Goal: Information Seeking & Learning: Learn about a topic

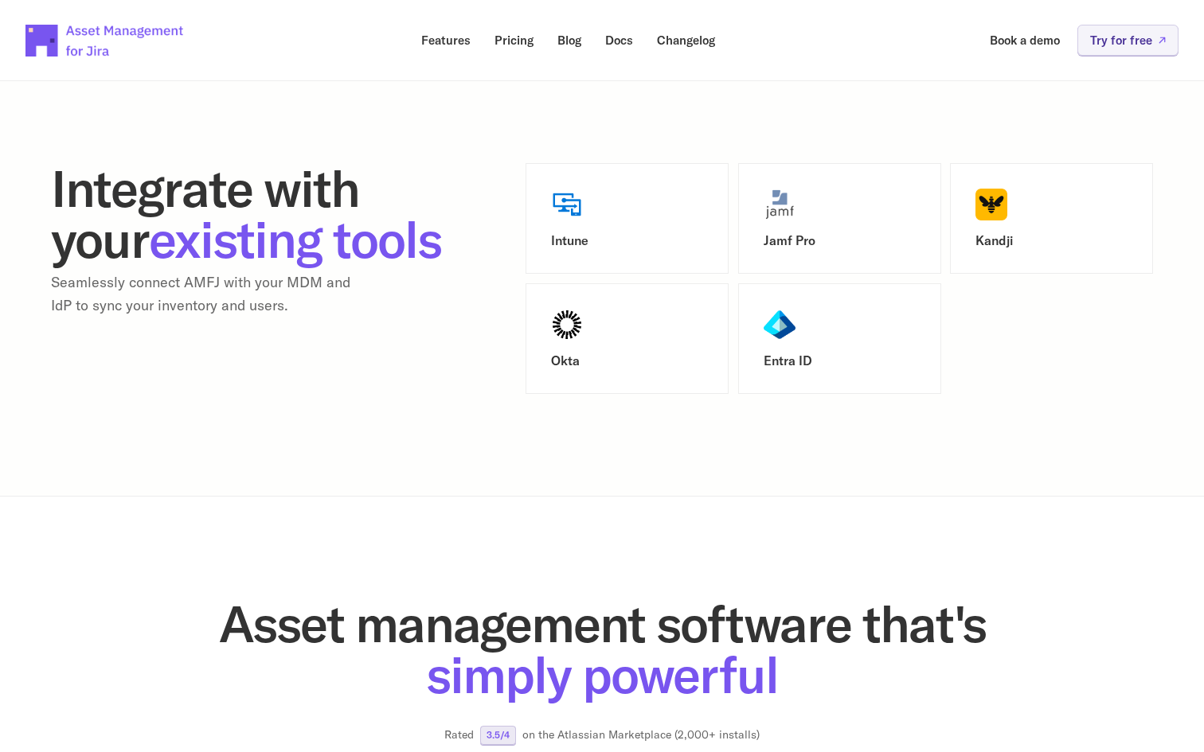
scroll to position [2009, 0]
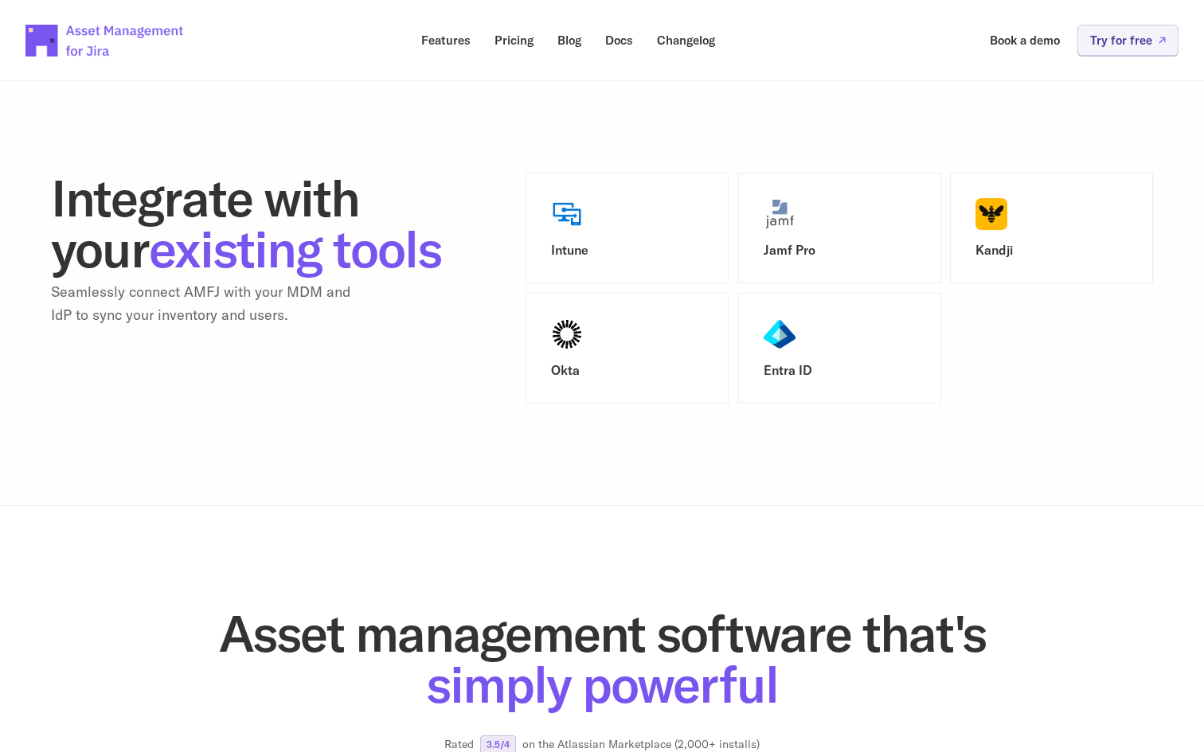
click at [568, 240] on div "Intune" at bounding box center [627, 228] width 152 height 60
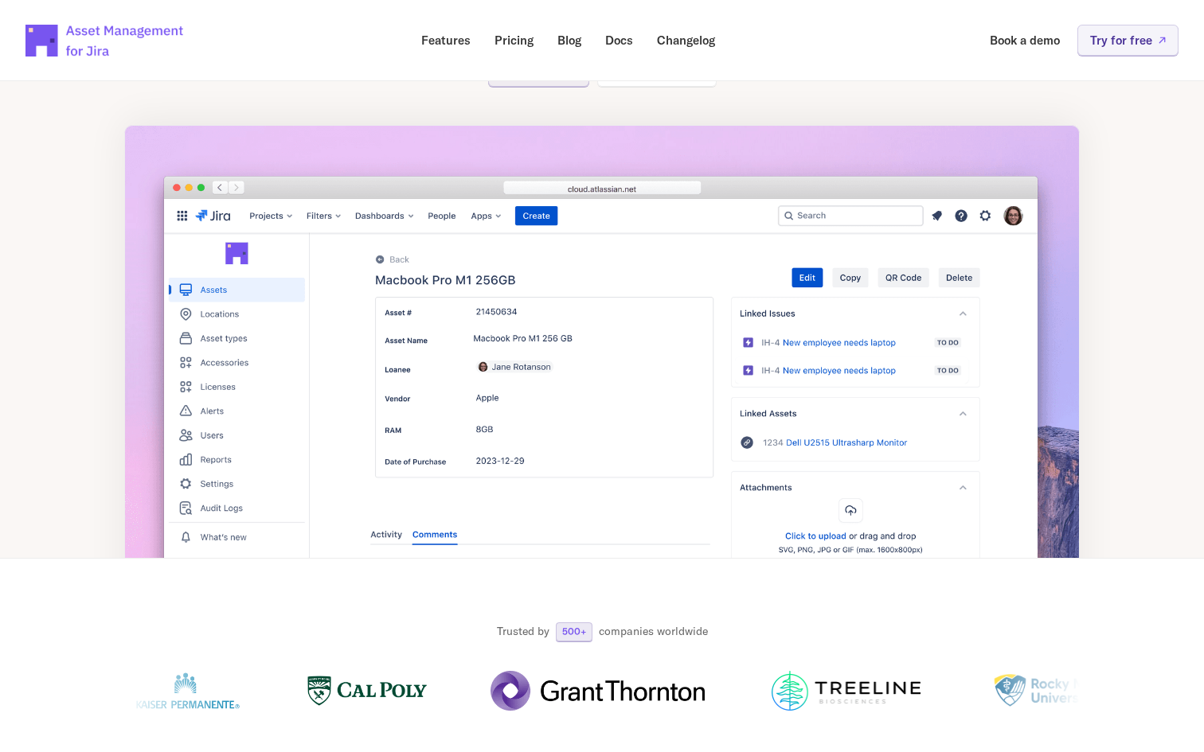
scroll to position [0, 0]
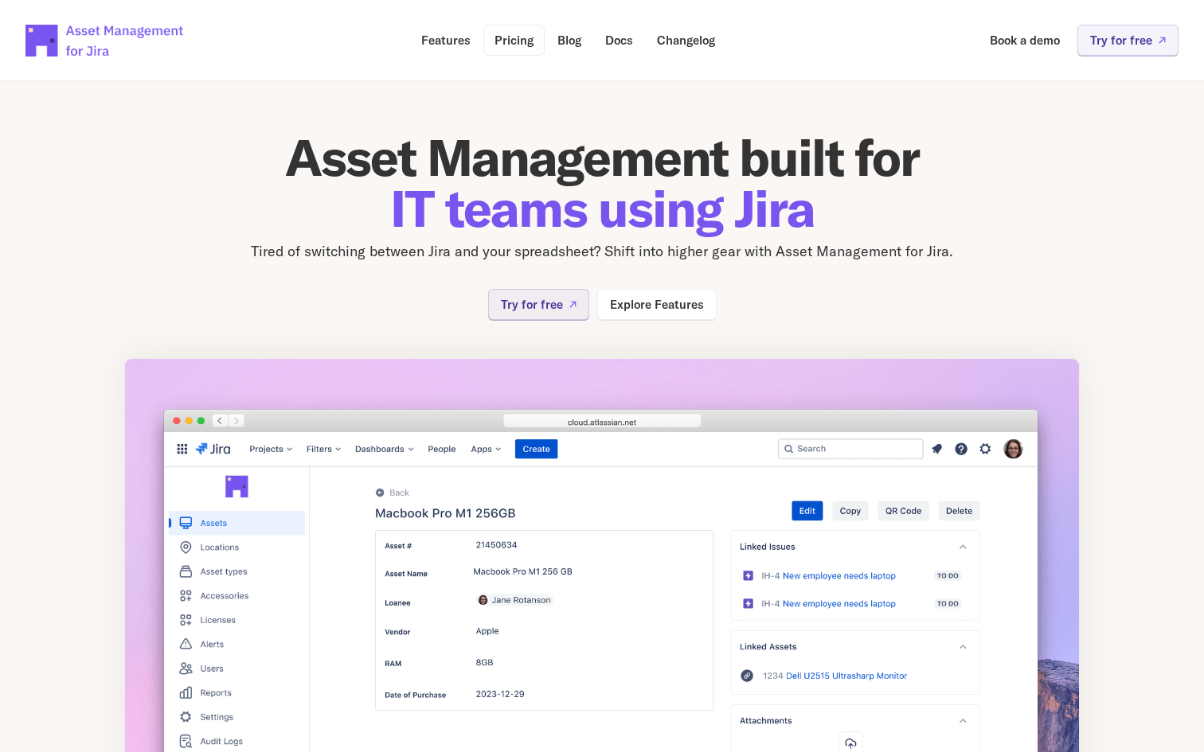
click at [492, 52] on link "Pricing" at bounding box center [513, 40] width 61 height 31
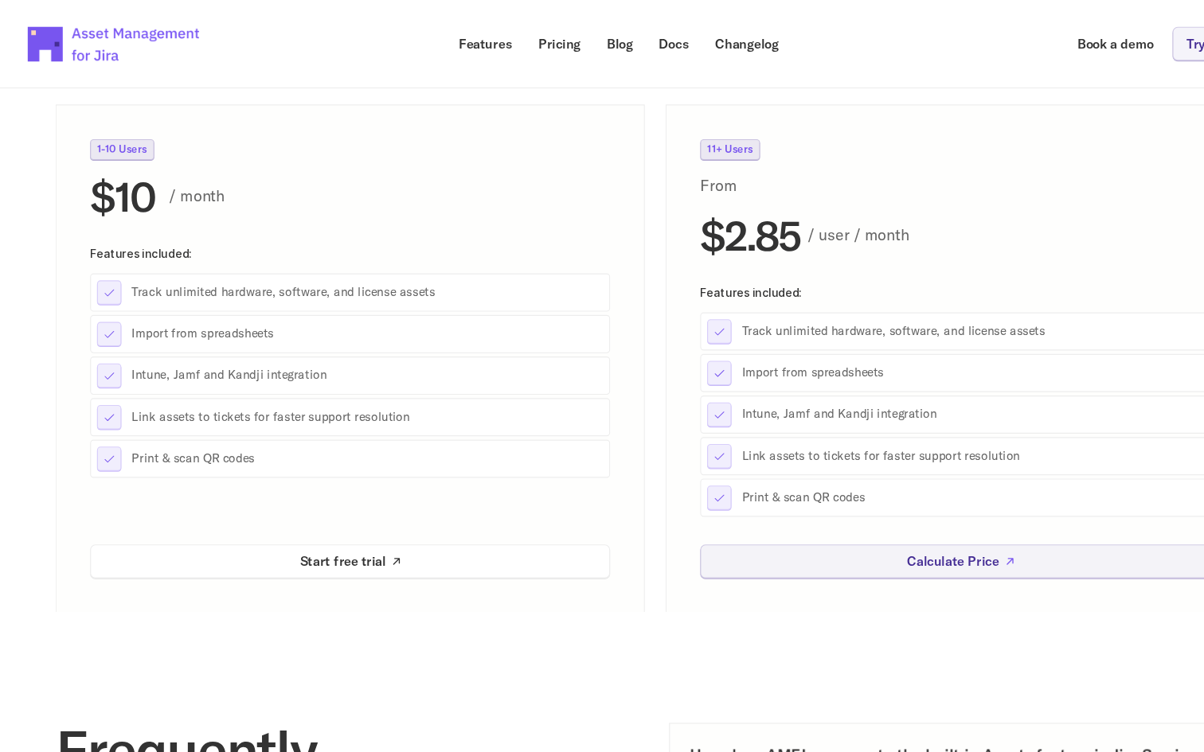
scroll to position [57, 0]
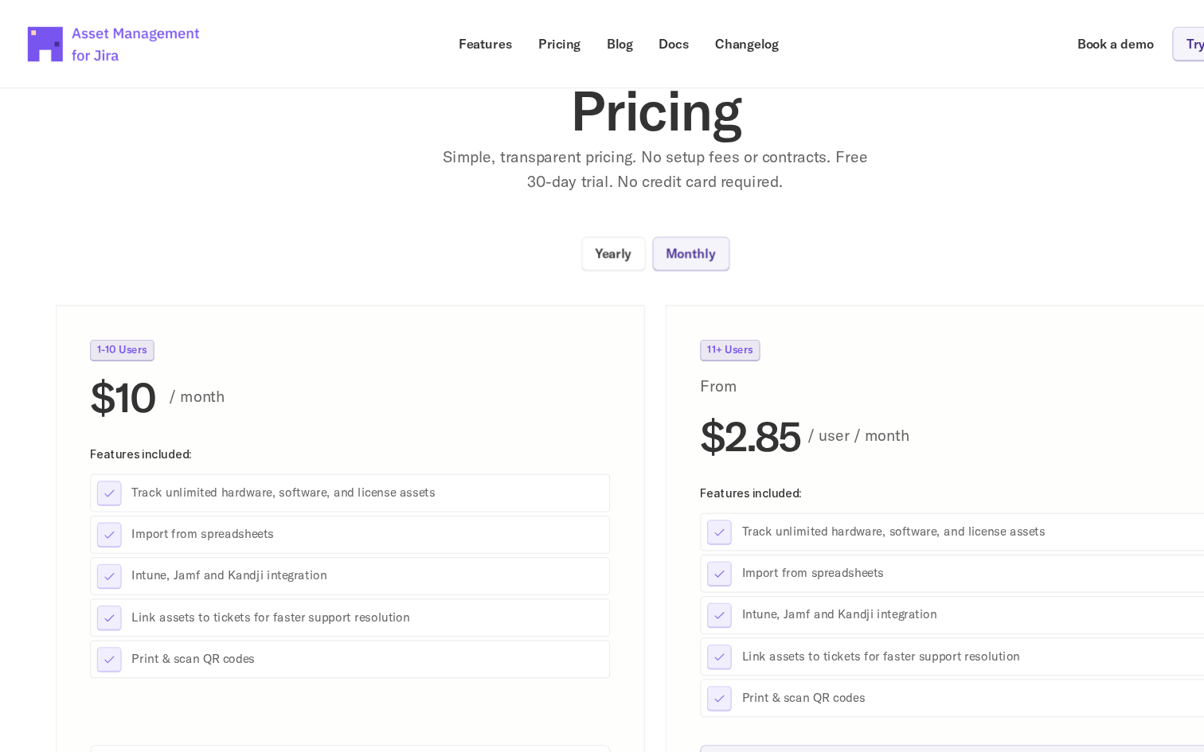
drag, startPoint x: 116, startPoint y: 49, endPoint x: 737, endPoint y: 10, distance: 622.3
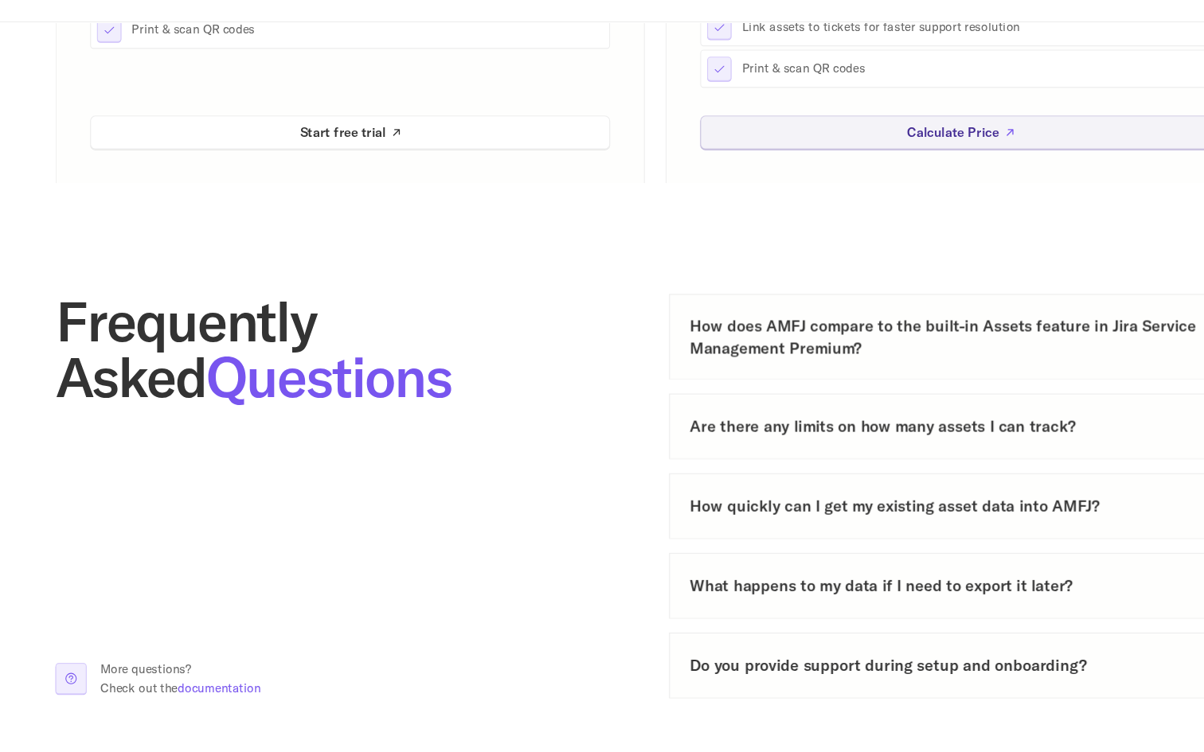
scroll to position [576, 0]
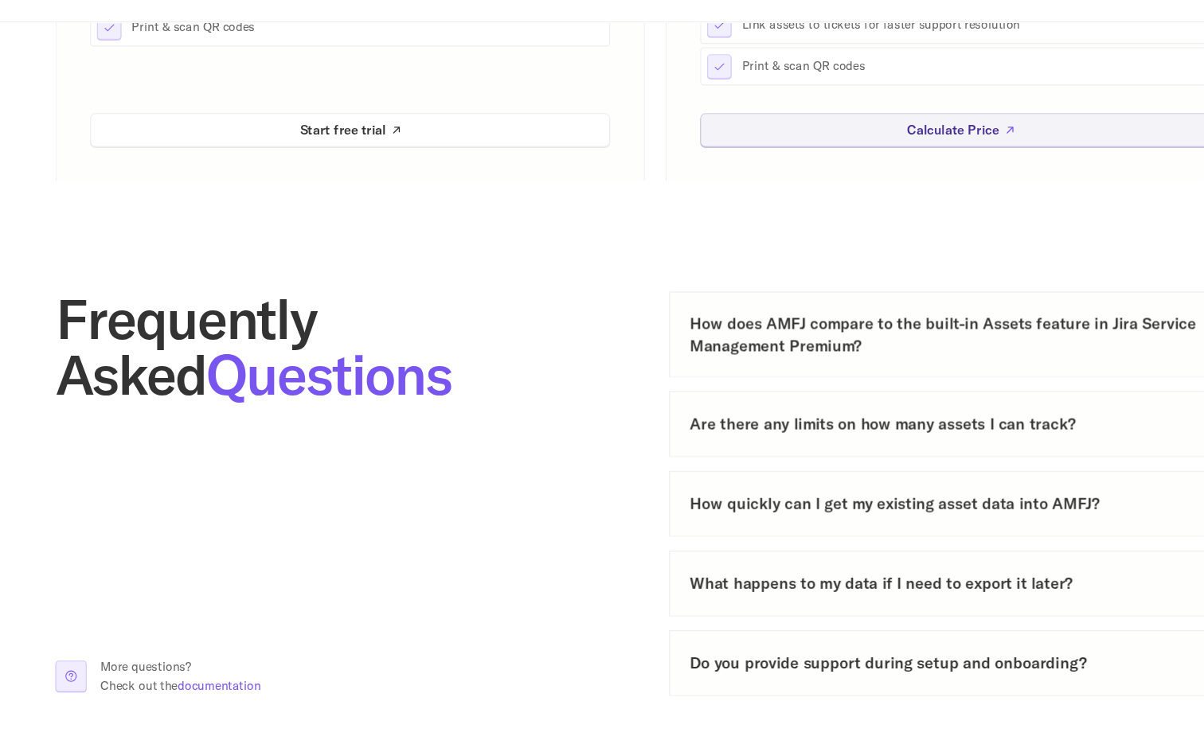
click at [702, 380] on h3 "How does AMFJ compare to the built-in Assets feature in Jira Service Management…" at bounding box center [866, 368] width 465 height 40
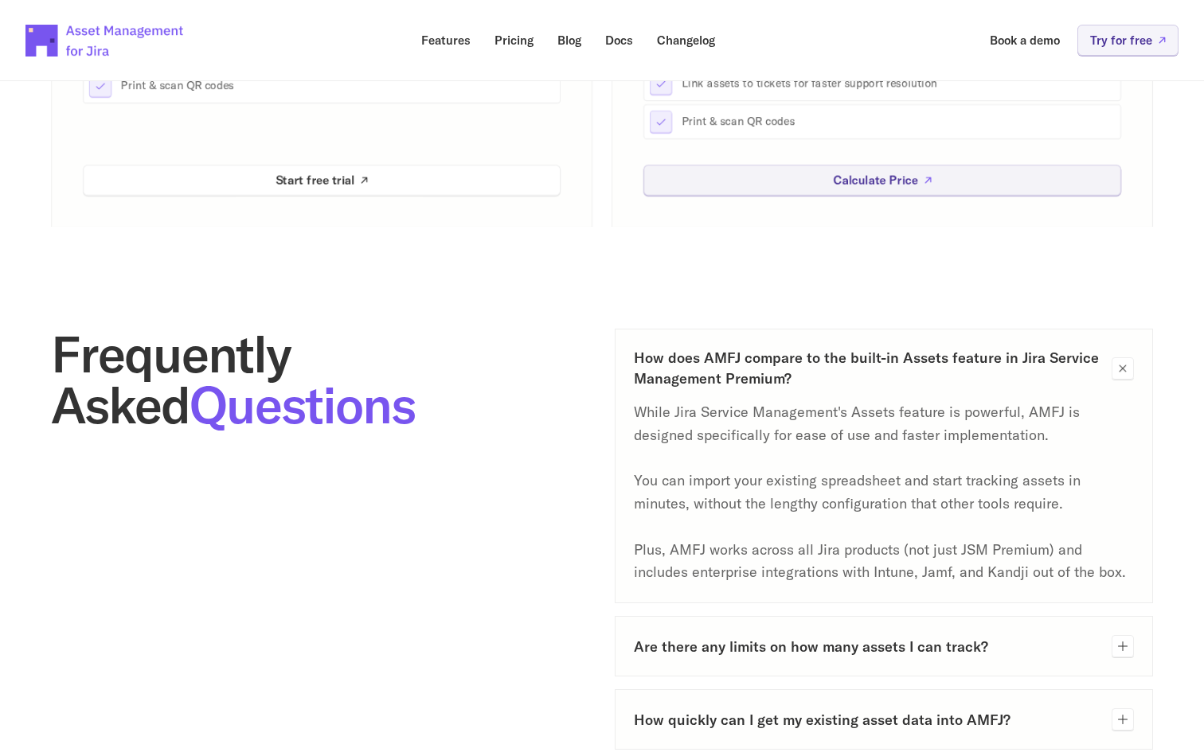
click at [779, 652] on h3 "Are there any limits on how many assets I can track?" at bounding box center [866, 647] width 465 height 20
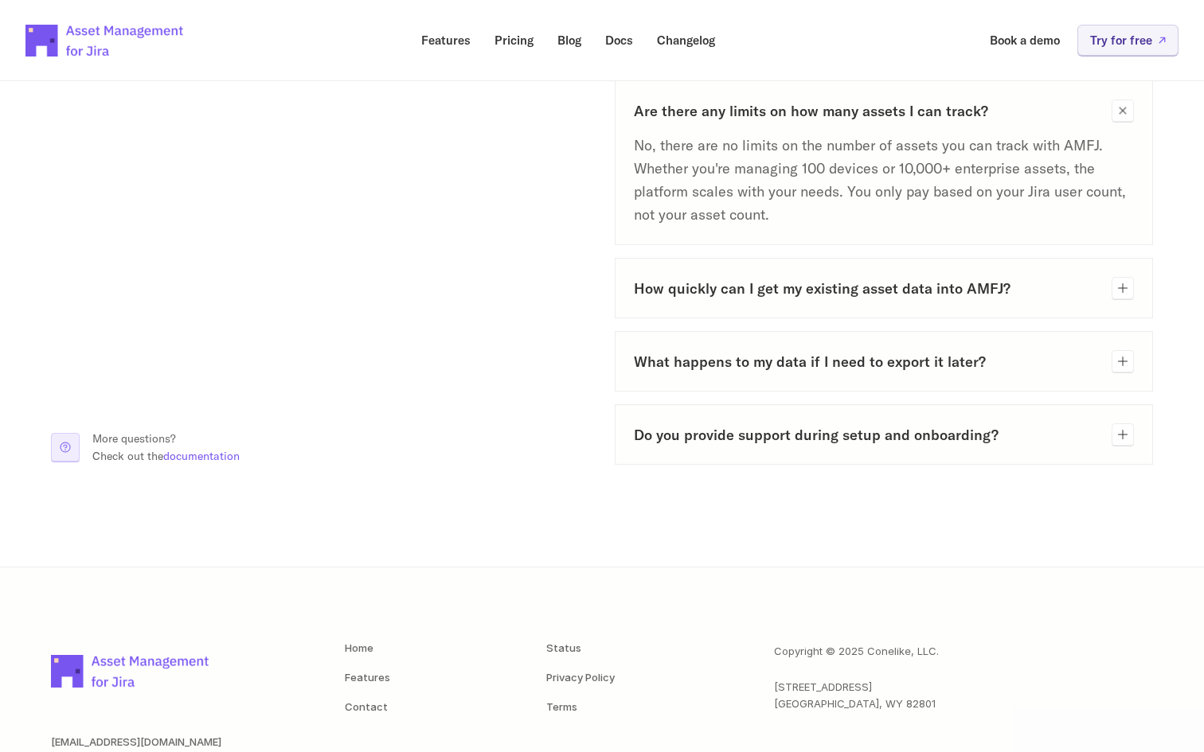
scroll to position [1113, 0]
click at [699, 293] on h3 "How quickly can I get my existing asset data into AMFJ?" at bounding box center [866, 288] width 465 height 20
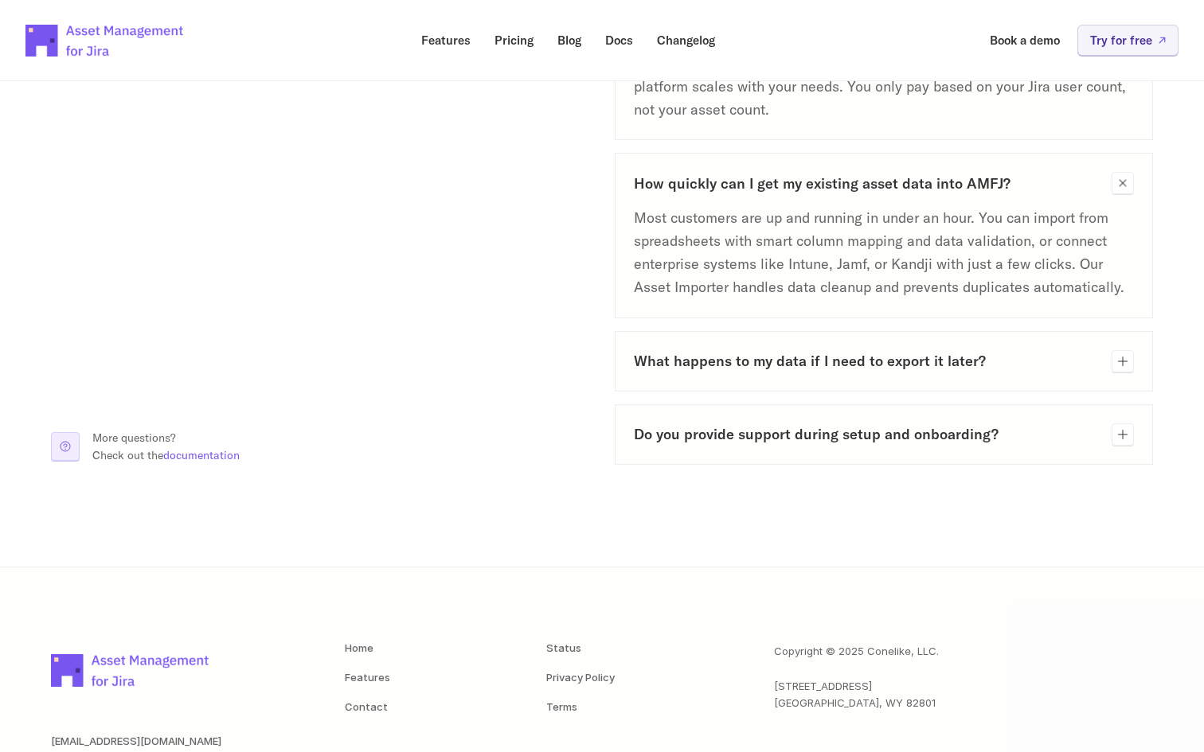
click at [709, 374] on div "What happens to my data if I need to export it later?" at bounding box center [884, 361] width 538 height 61
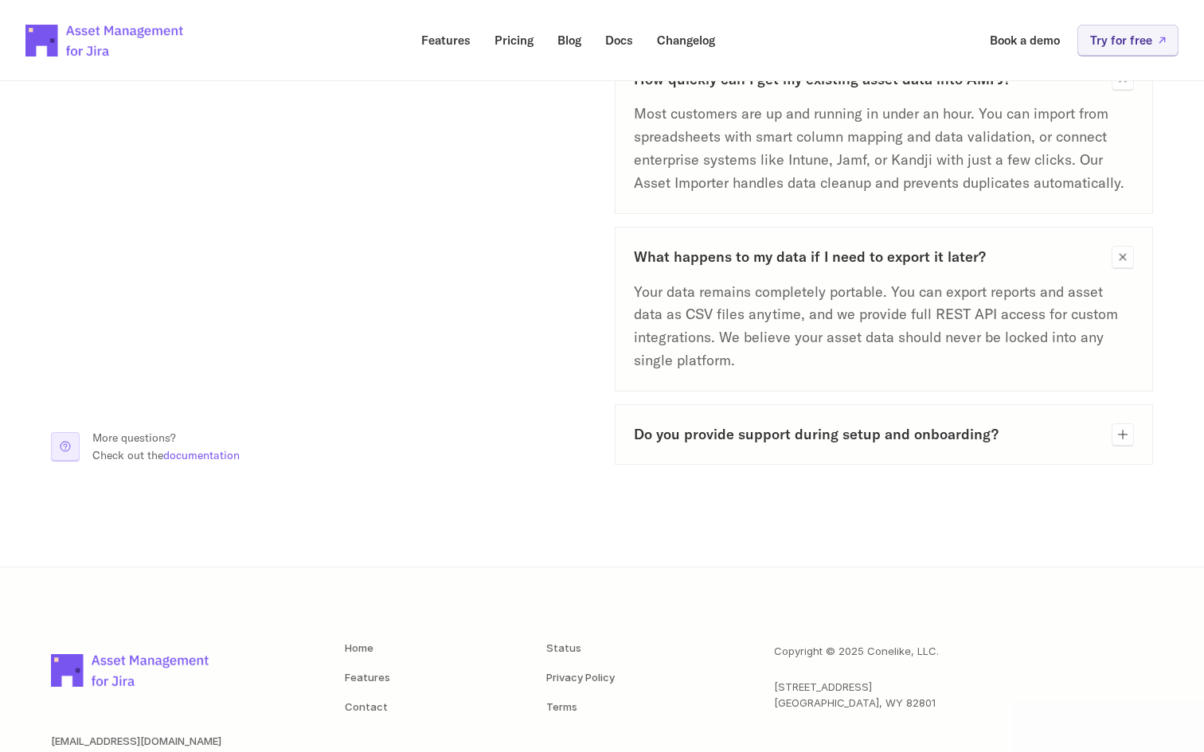
click at [713, 439] on h3 "Do you provide support during setup and onboarding?" at bounding box center [866, 434] width 465 height 20
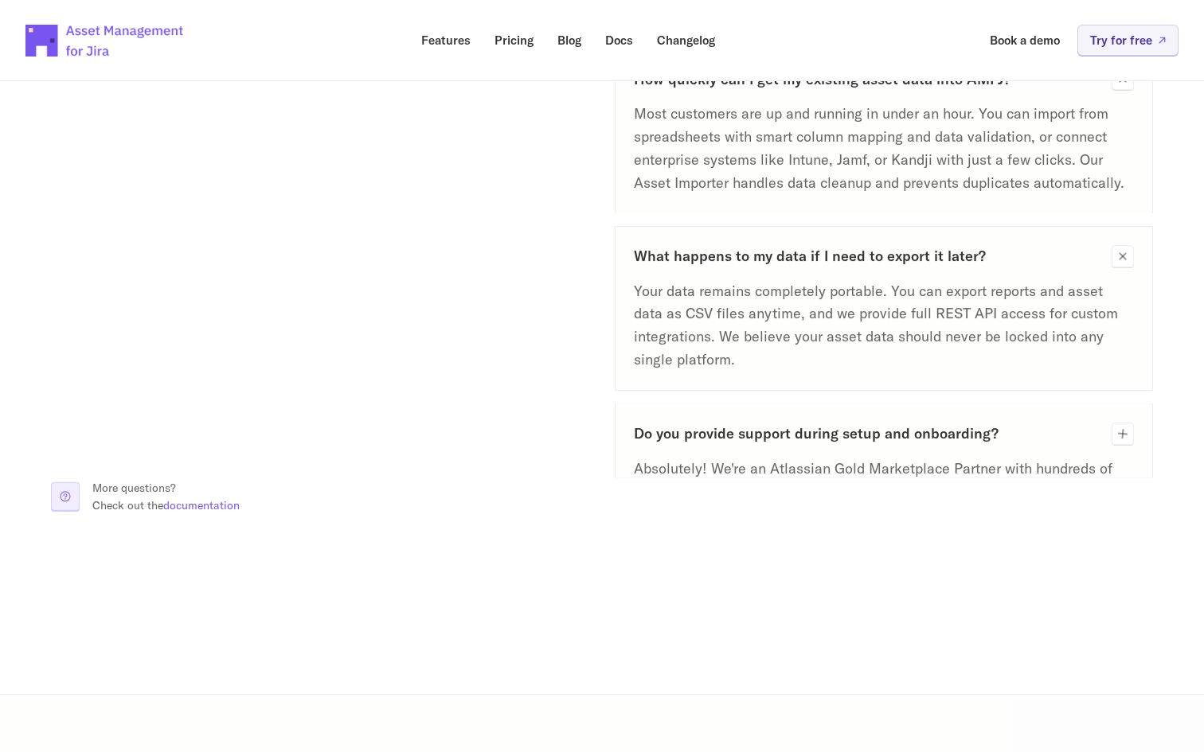
scroll to position [1449, 0]
